Goal: Transaction & Acquisition: Obtain resource

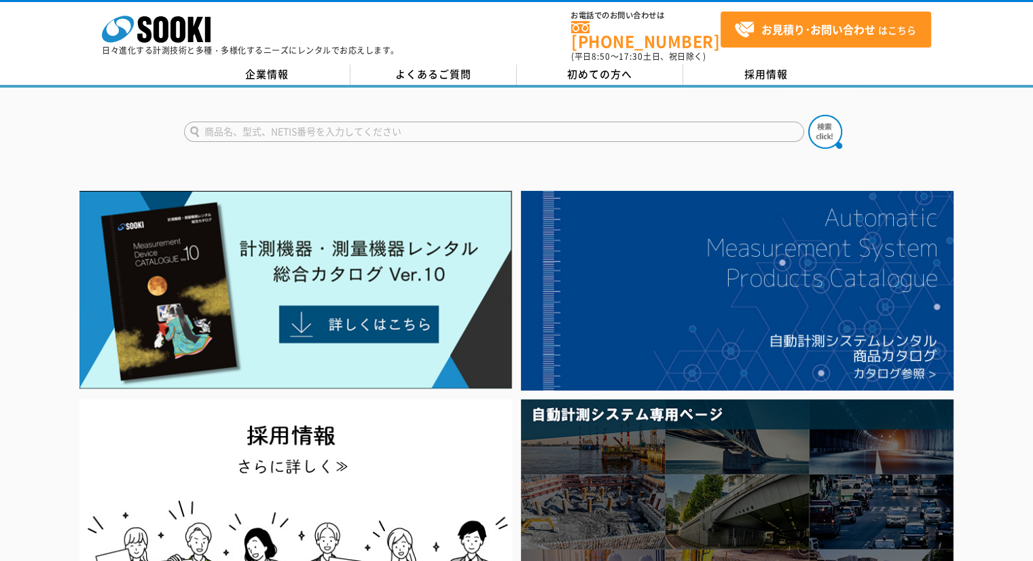
click at [396, 122] on input "text" at bounding box center [494, 132] width 620 height 20
type input "ｋ"
type input "CASTON"
click at [808, 115] on button at bounding box center [825, 132] width 34 height 34
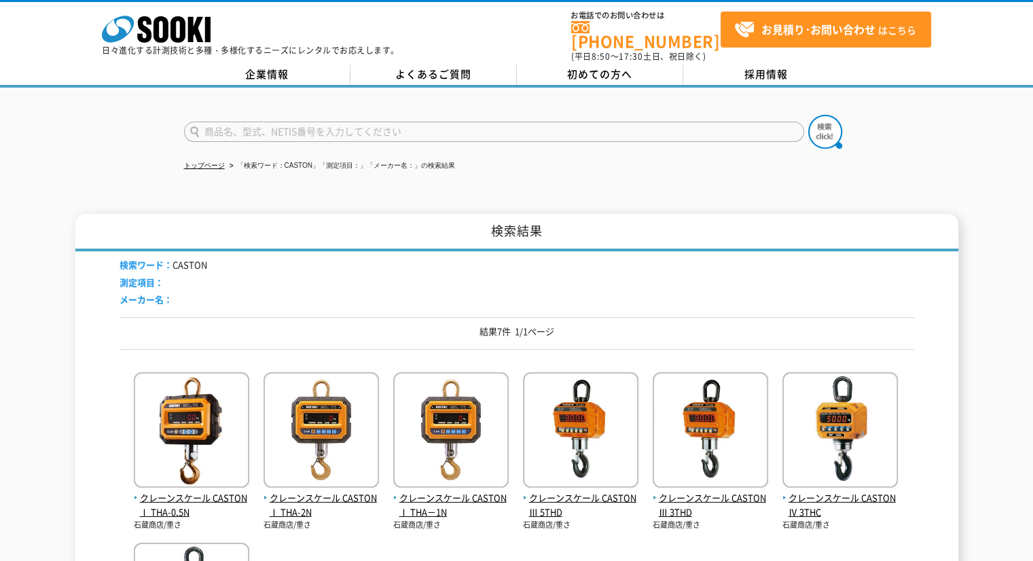
scroll to position [90, 0]
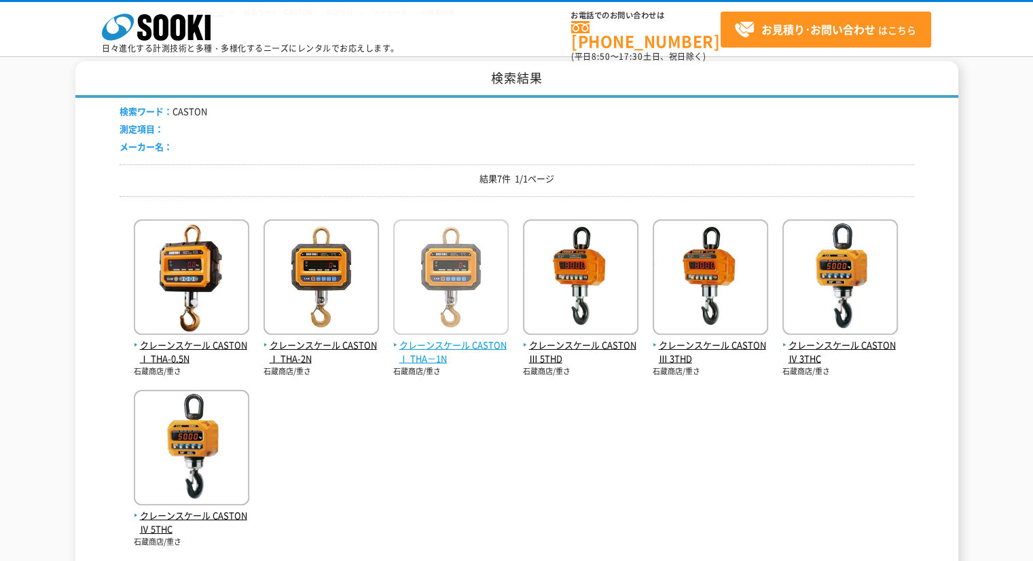
click at [440, 346] on span "クレーンスケール CASTONⅠ THA－1N" at bounding box center [450, 352] width 115 height 29
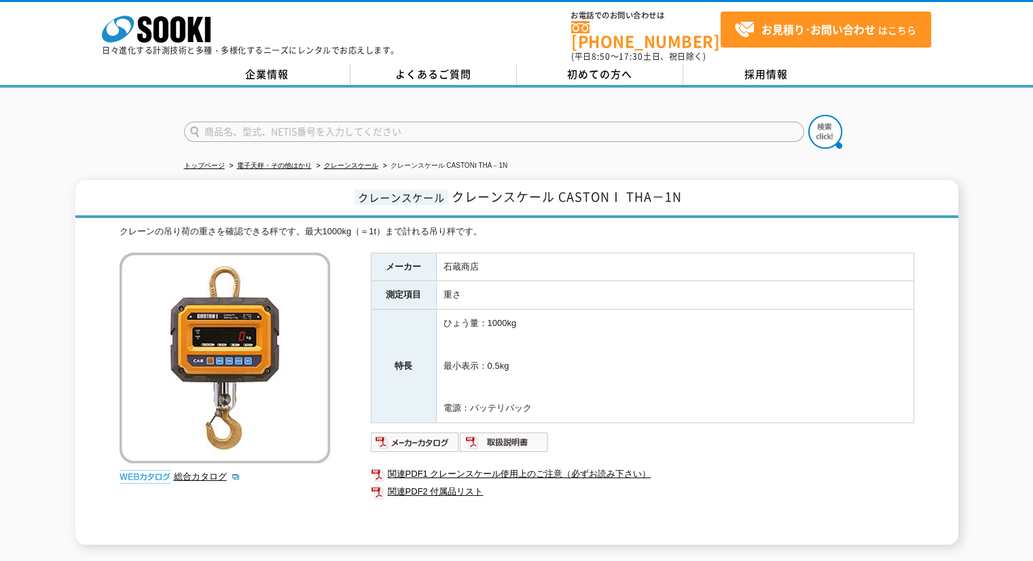
scroll to position [90, 0]
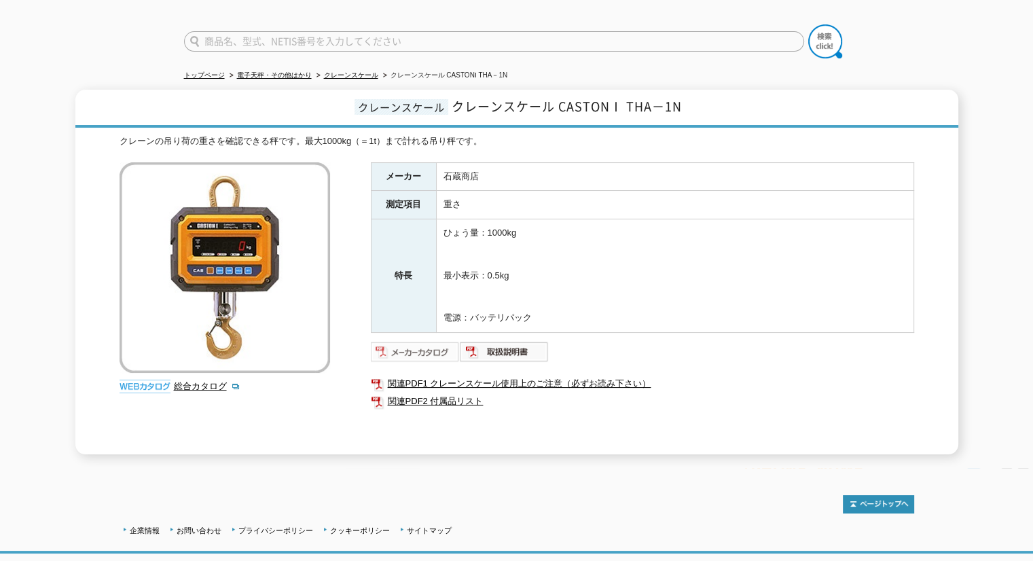
click at [410, 341] on img at bounding box center [415, 352] width 89 height 22
